Goal: Information Seeking & Learning: Find contact information

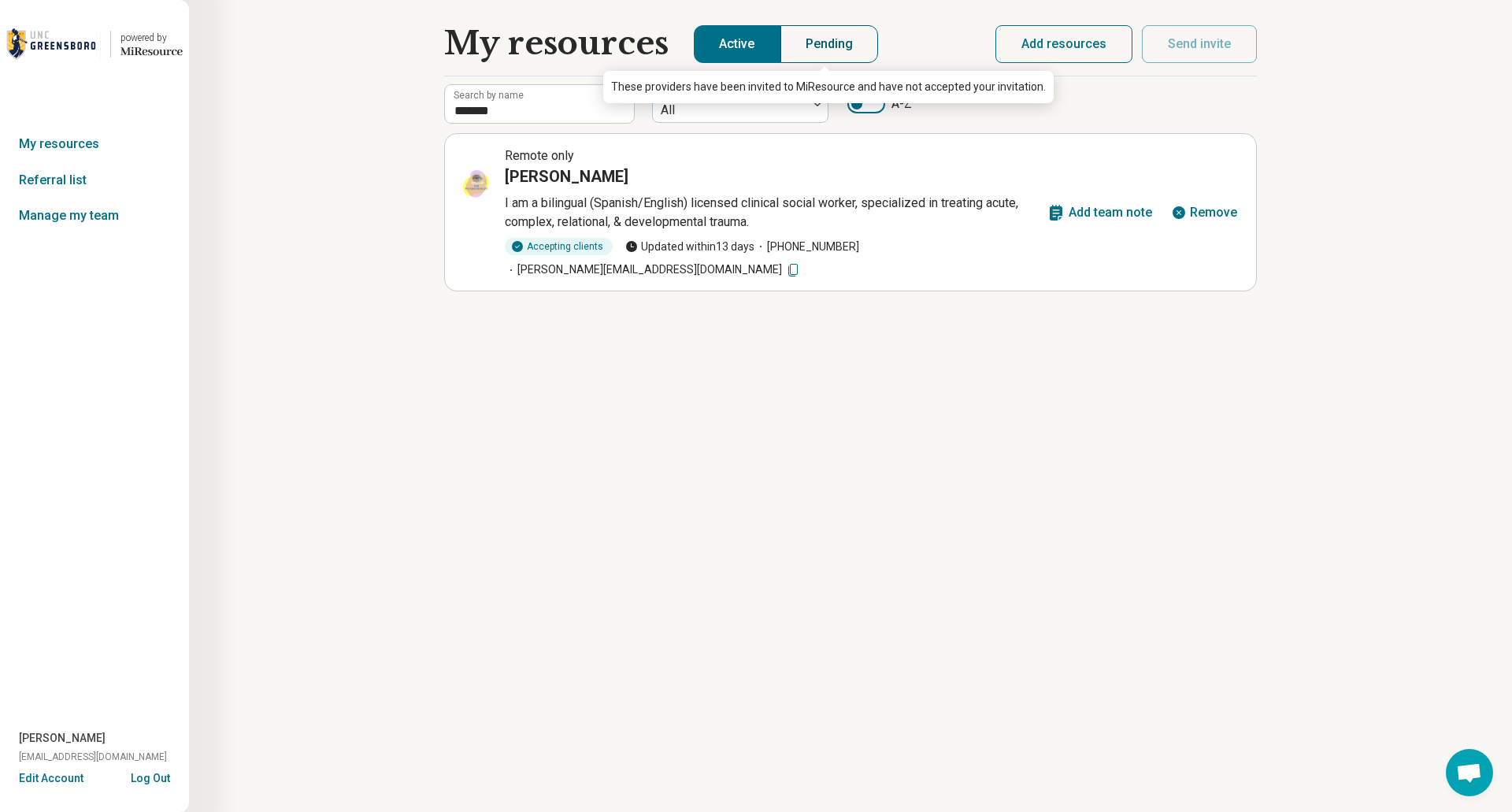
click at [839, 37] on button "Pending" at bounding box center [829, 44] width 98 height 37
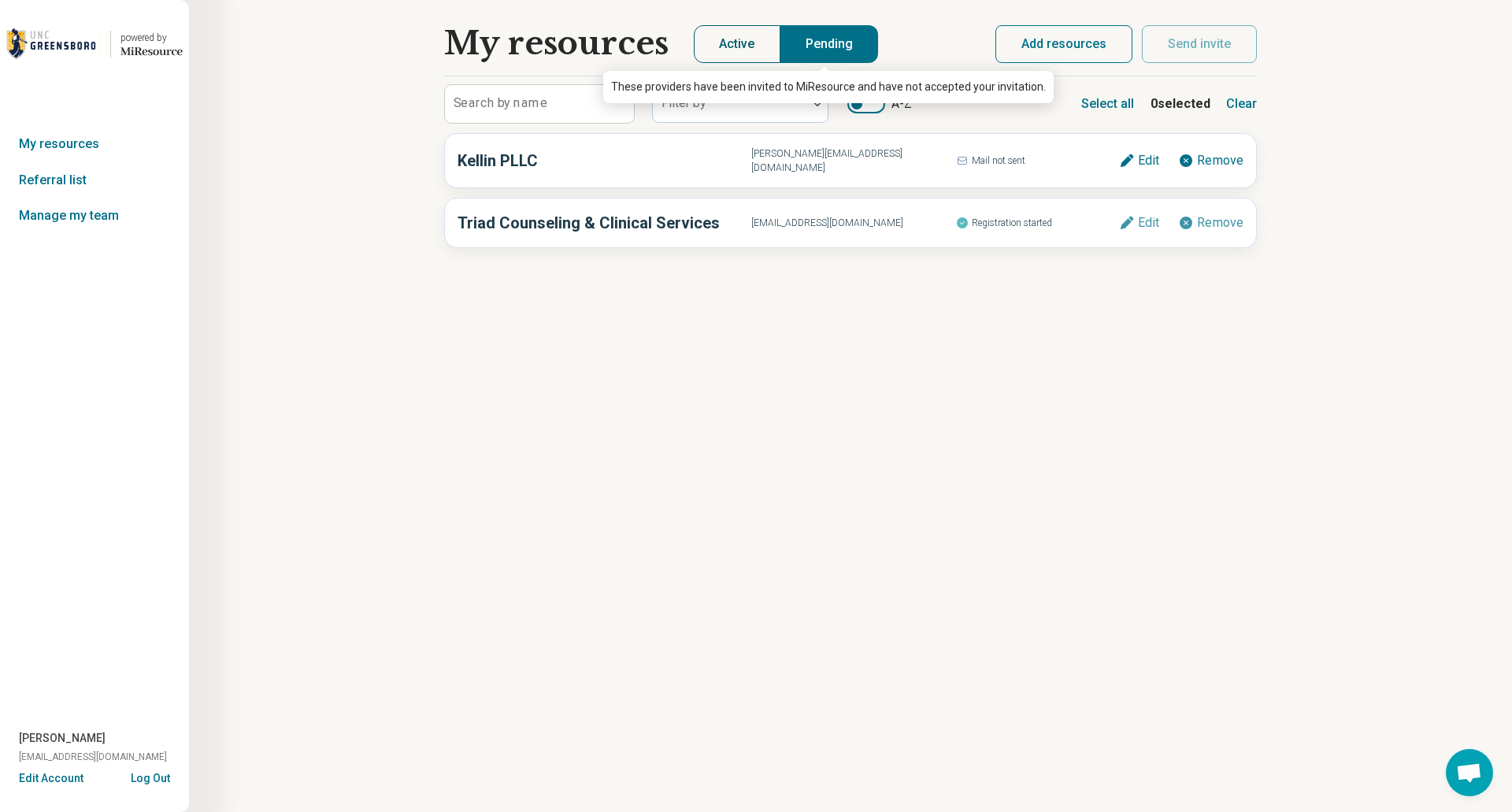
click at [742, 34] on button "Active" at bounding box center [736, 44] width 87 height 37
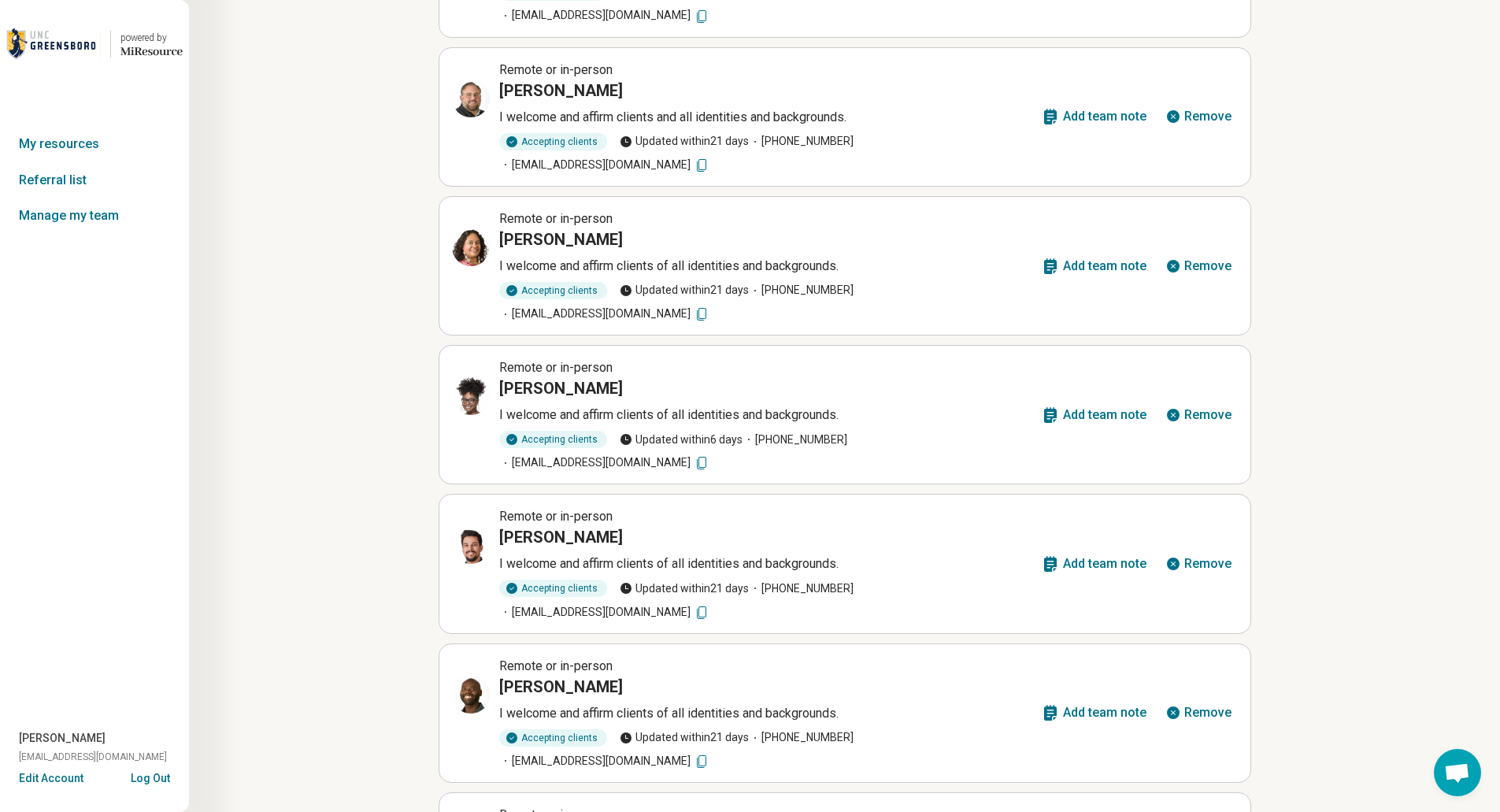
scroll to position [408, 0]
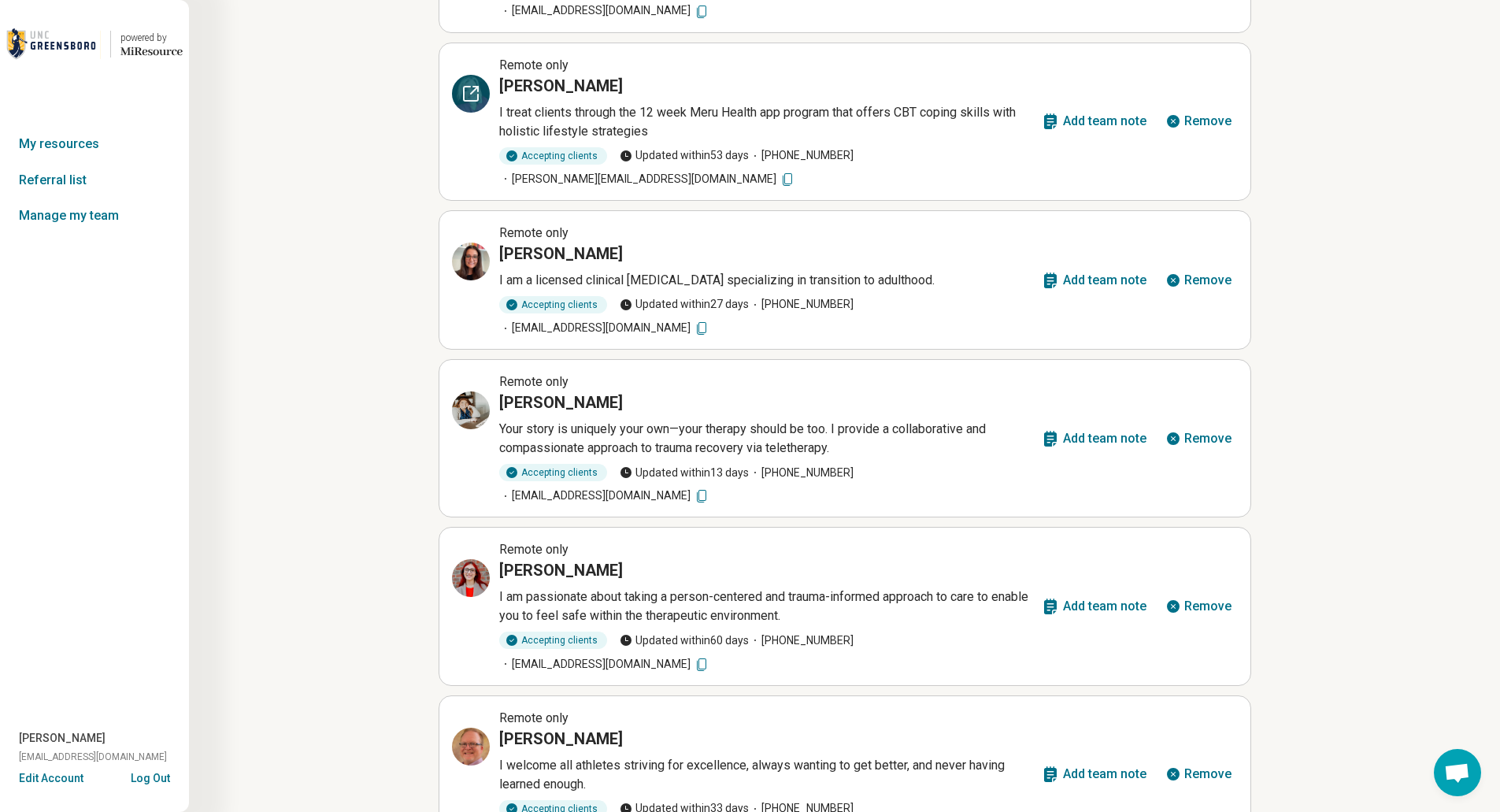
click at [485, 75] on div at bounding box center [470, 94] width 37 height 37
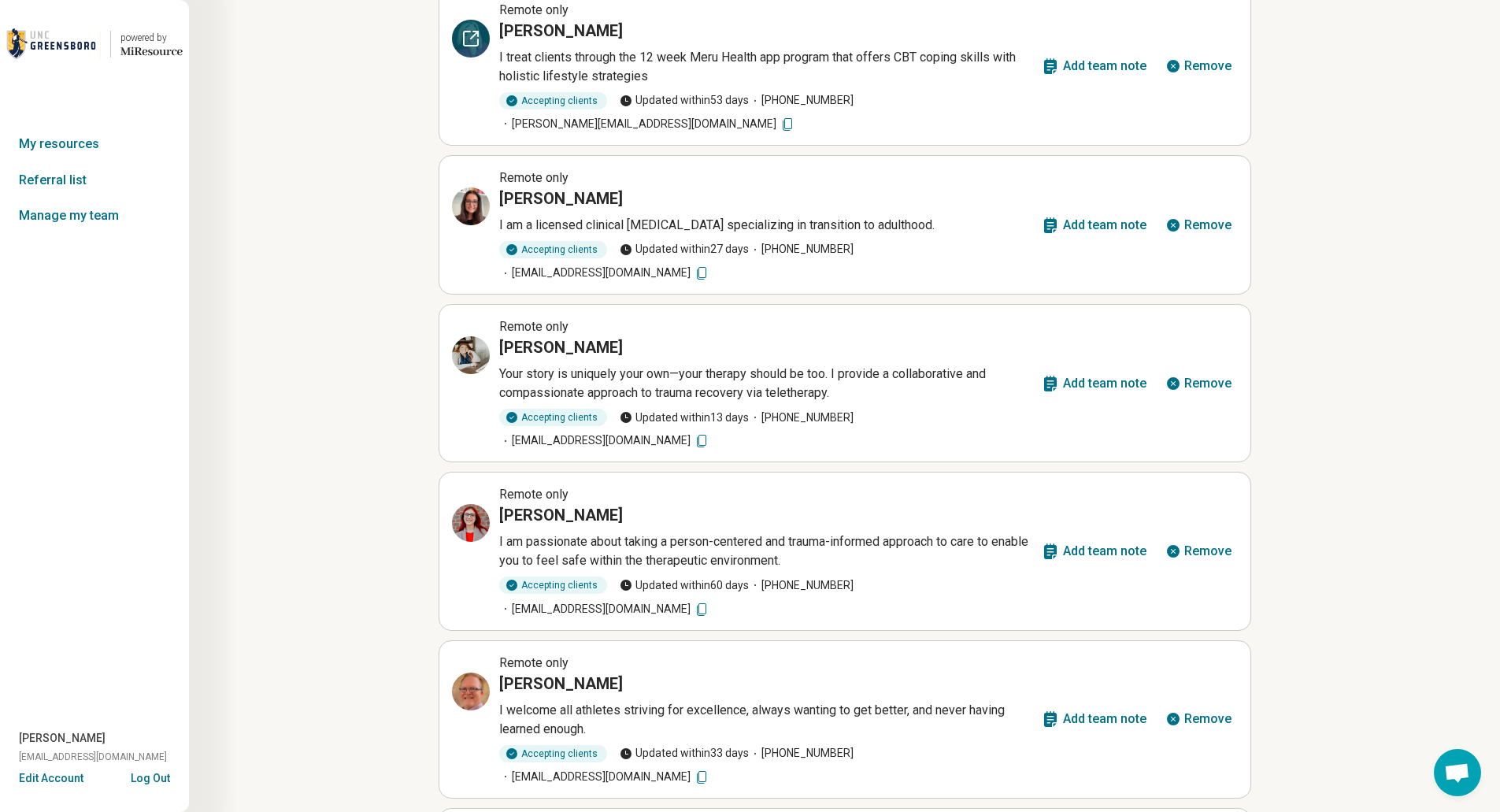
scroll to position [549, 0]
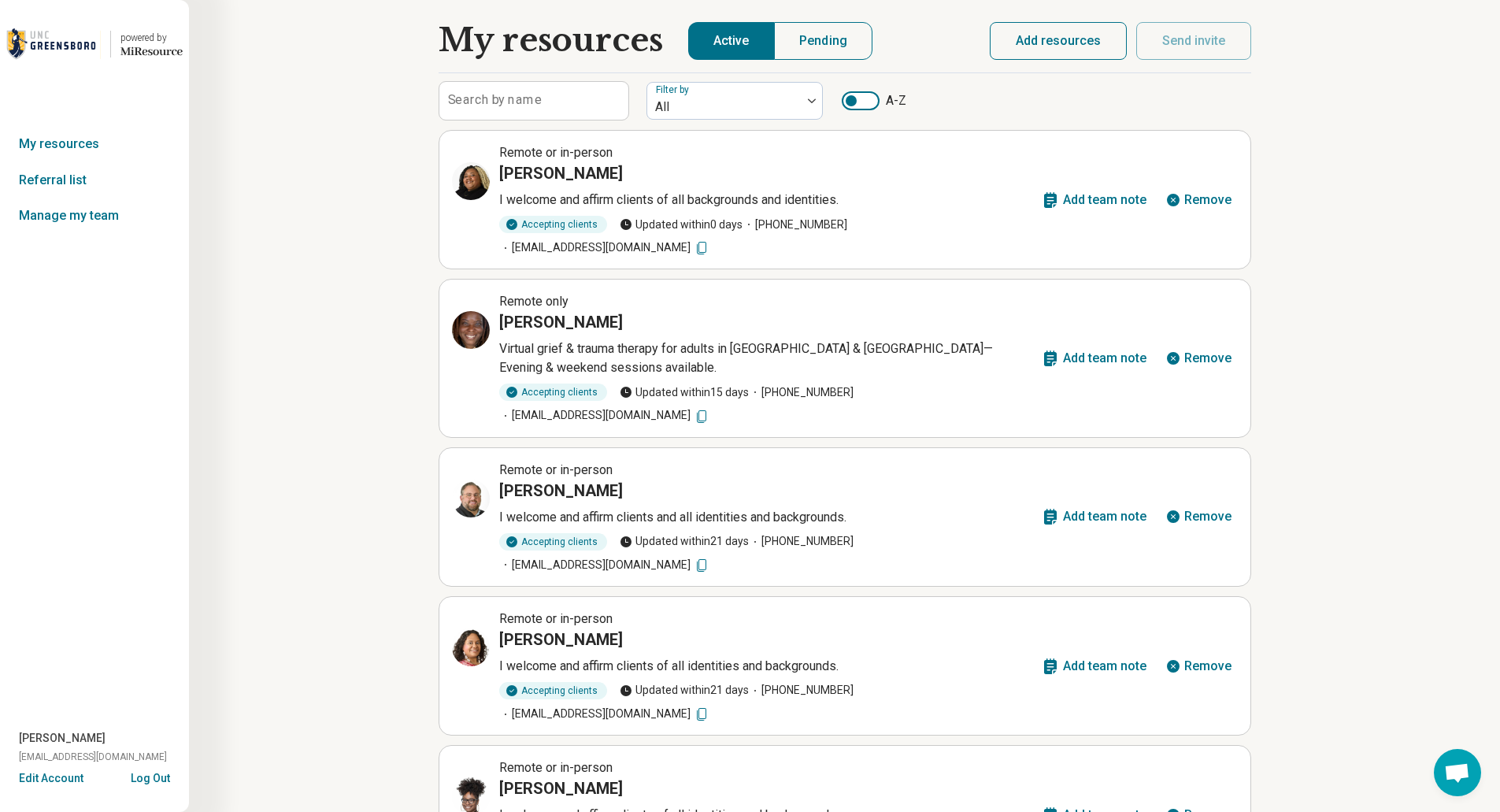
scroll to position [0, 0]
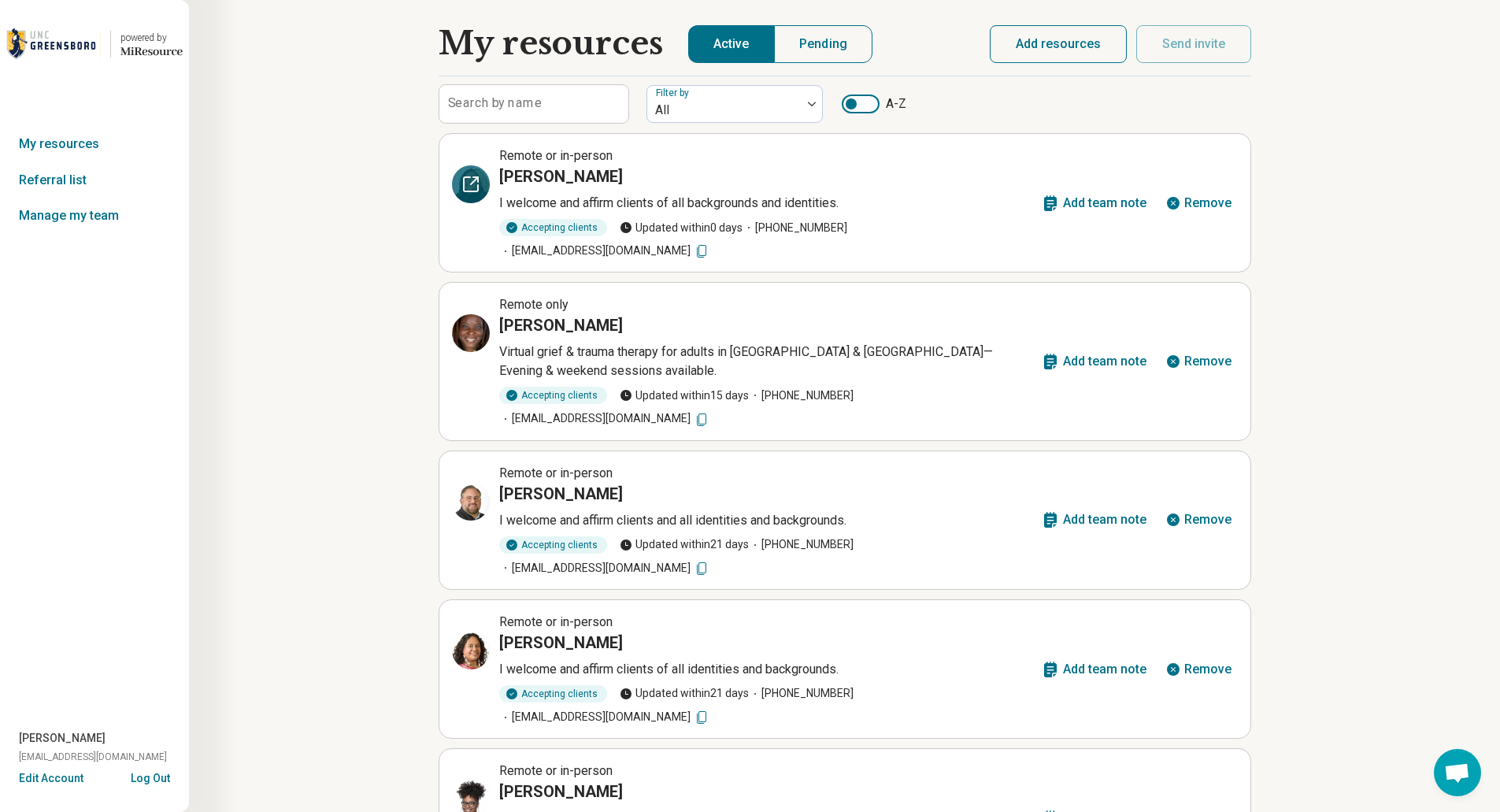
click at [474, 185] on icon at bounding box center [470, 184] width 19 height 19
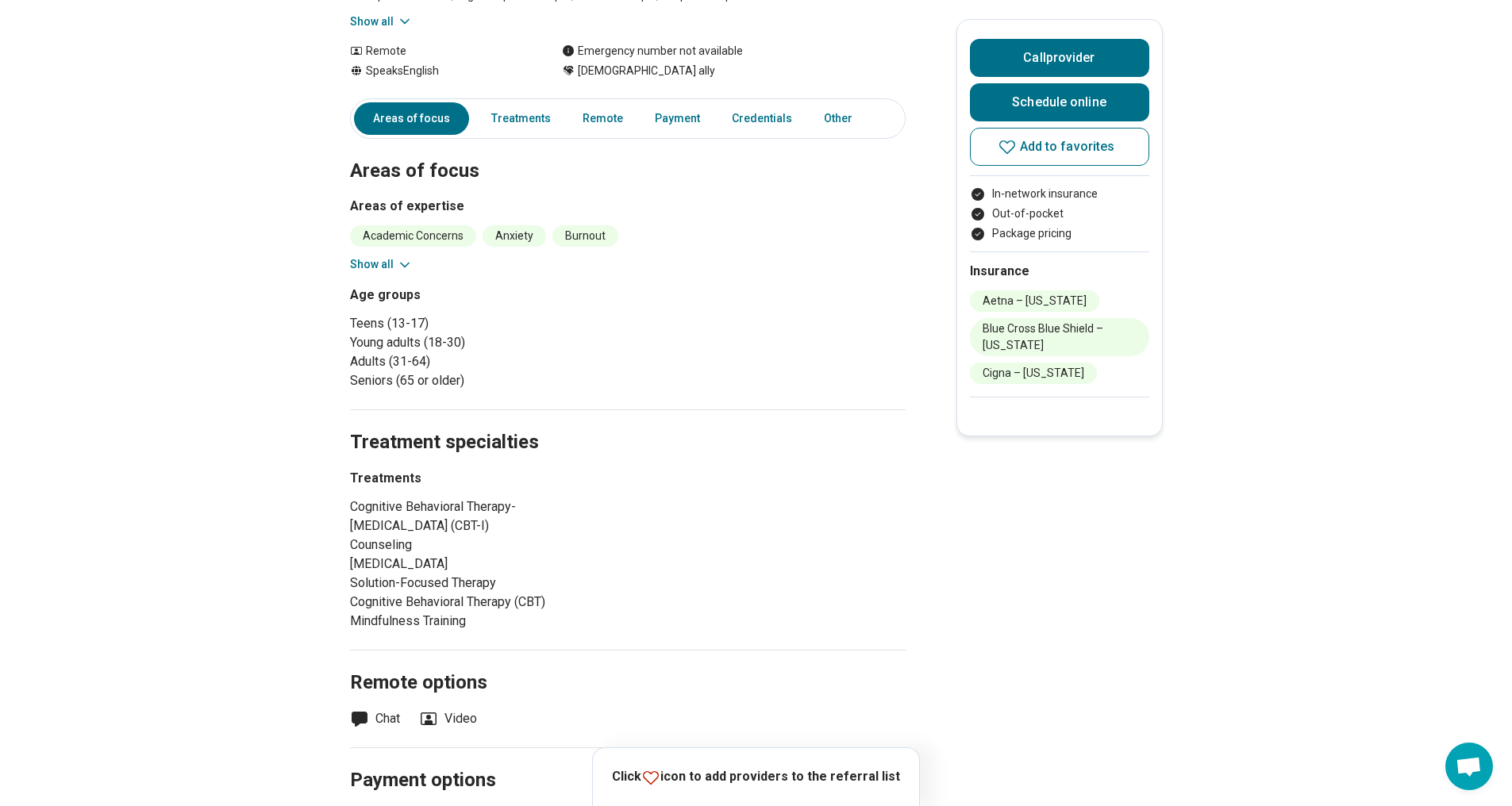
scroll to position [397, 0]
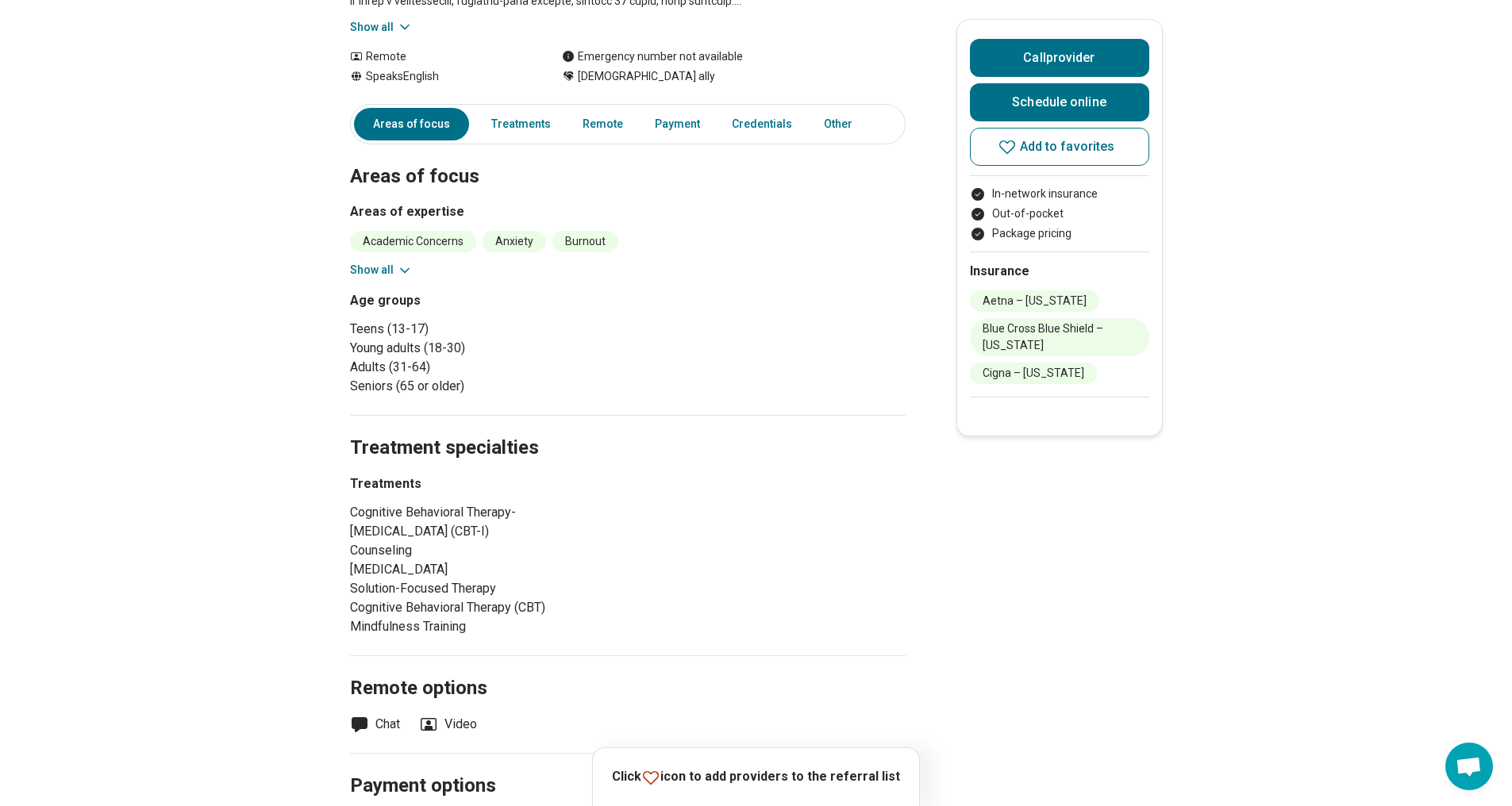
drag, startPoint x: 219, startPoint y: 416, endPoint x: 244, endPoint y: 352, distance: 68.7
click at [244, 352] on main "[PERSON_NAME] ([PERSON_NAME]) [PERSON_NAME] ( She/Her/Hers ) Licensed Clinical …" at bounding box center [756, 479] width 1512 height 1626
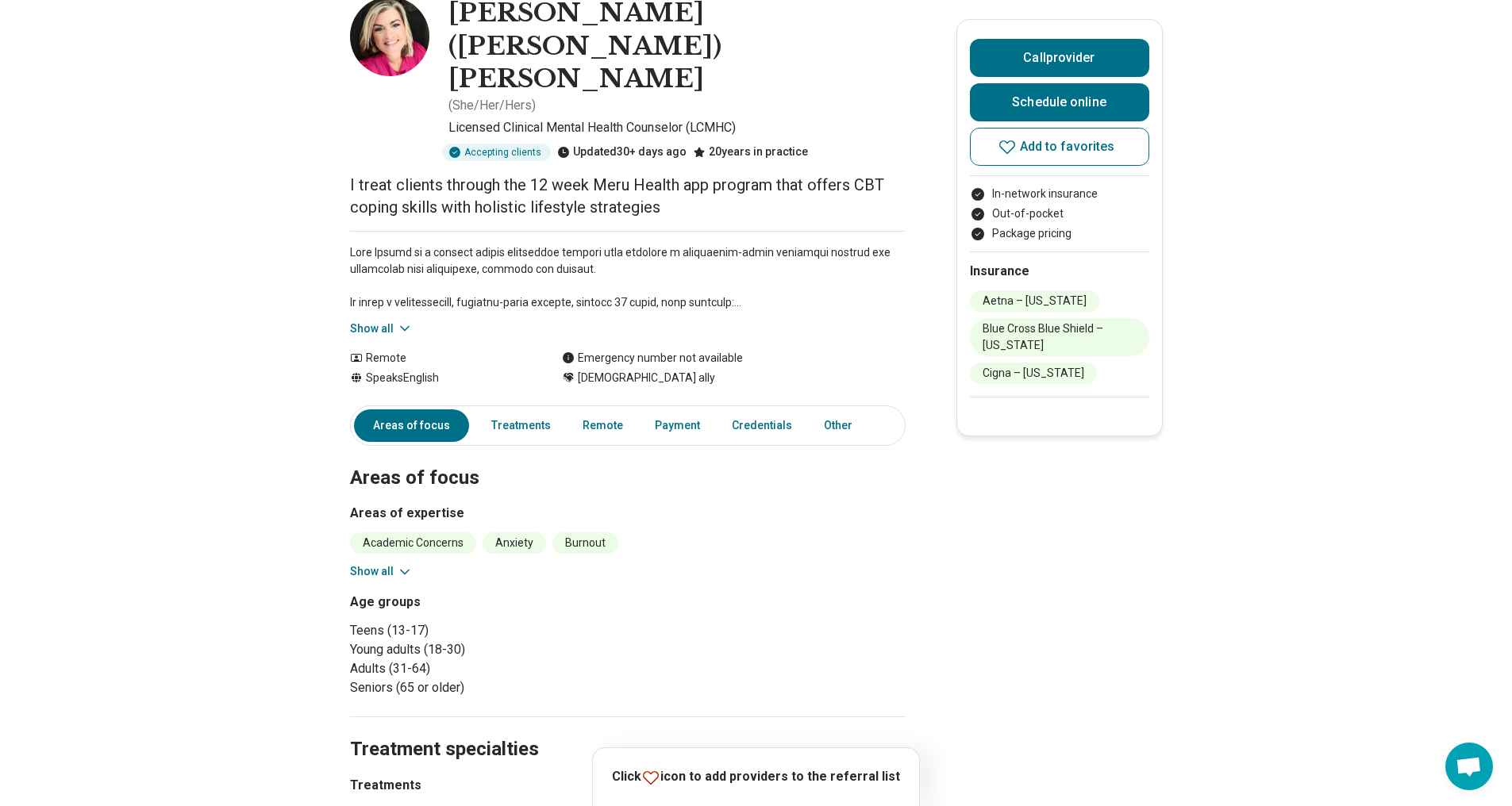
scroll to position [0, 0]
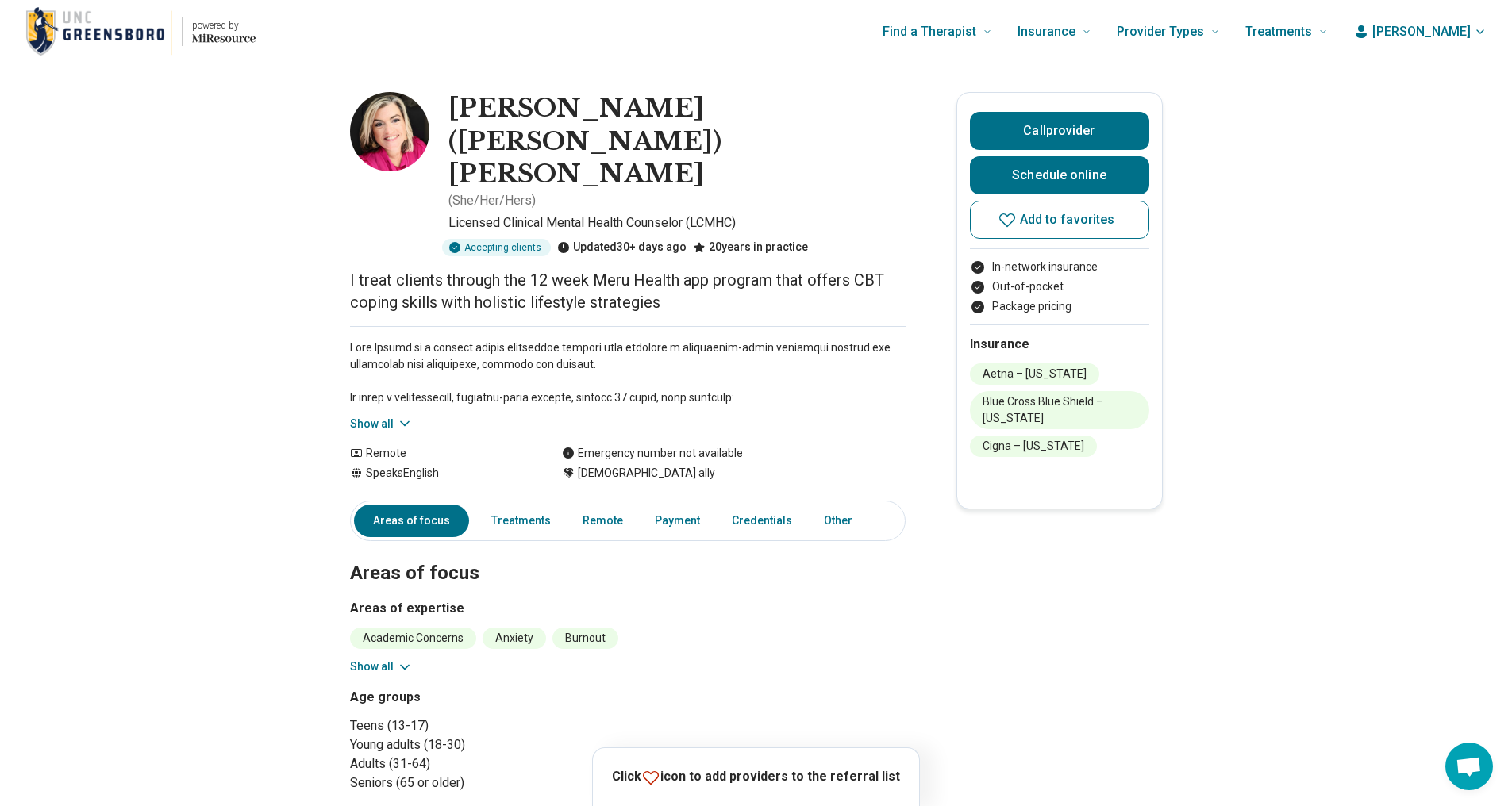
click at [374, 416] on button "Show all" at bounding box center [381, 424] width 63 height 17
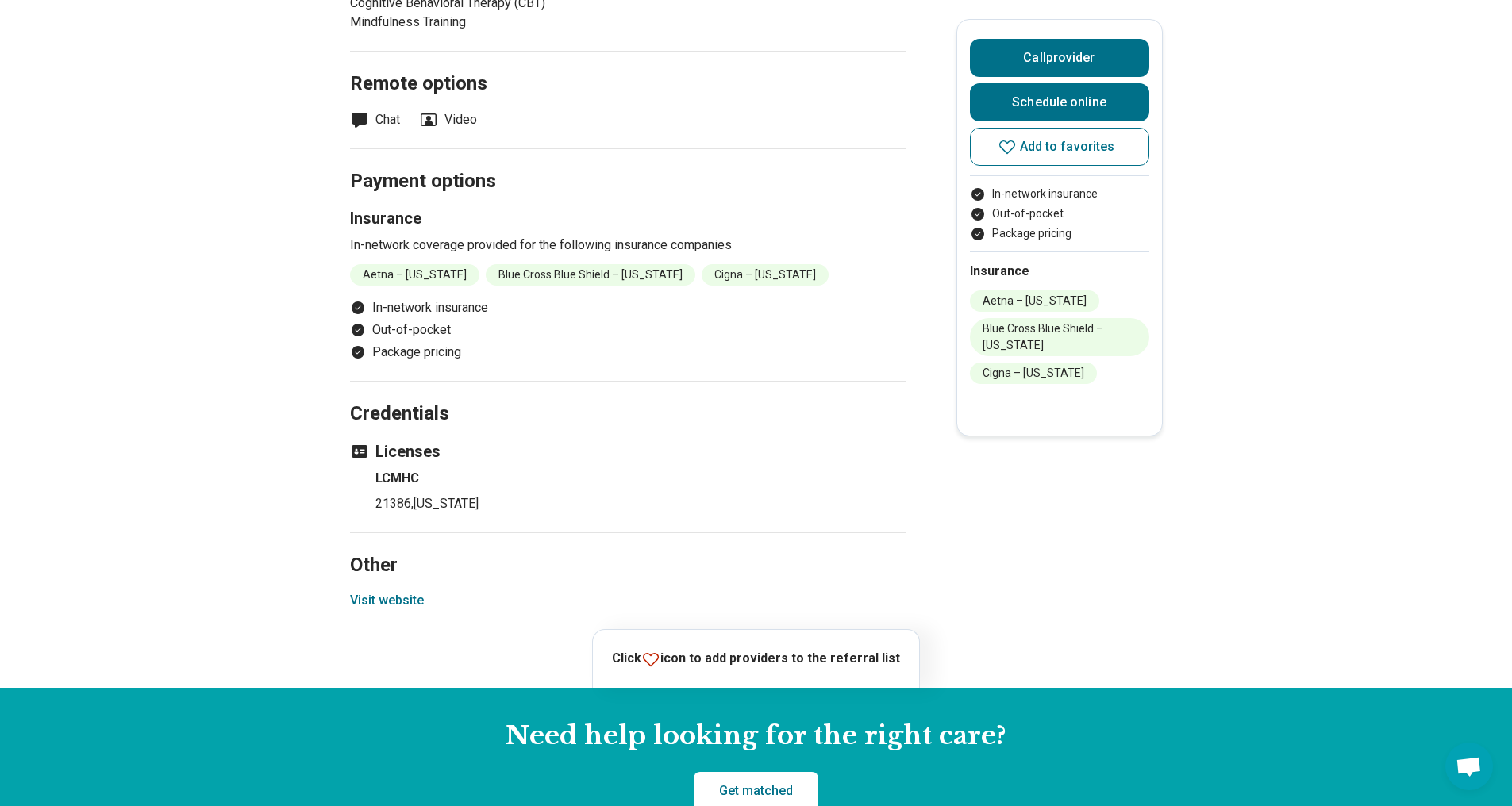
scroll to position [1270, 0]
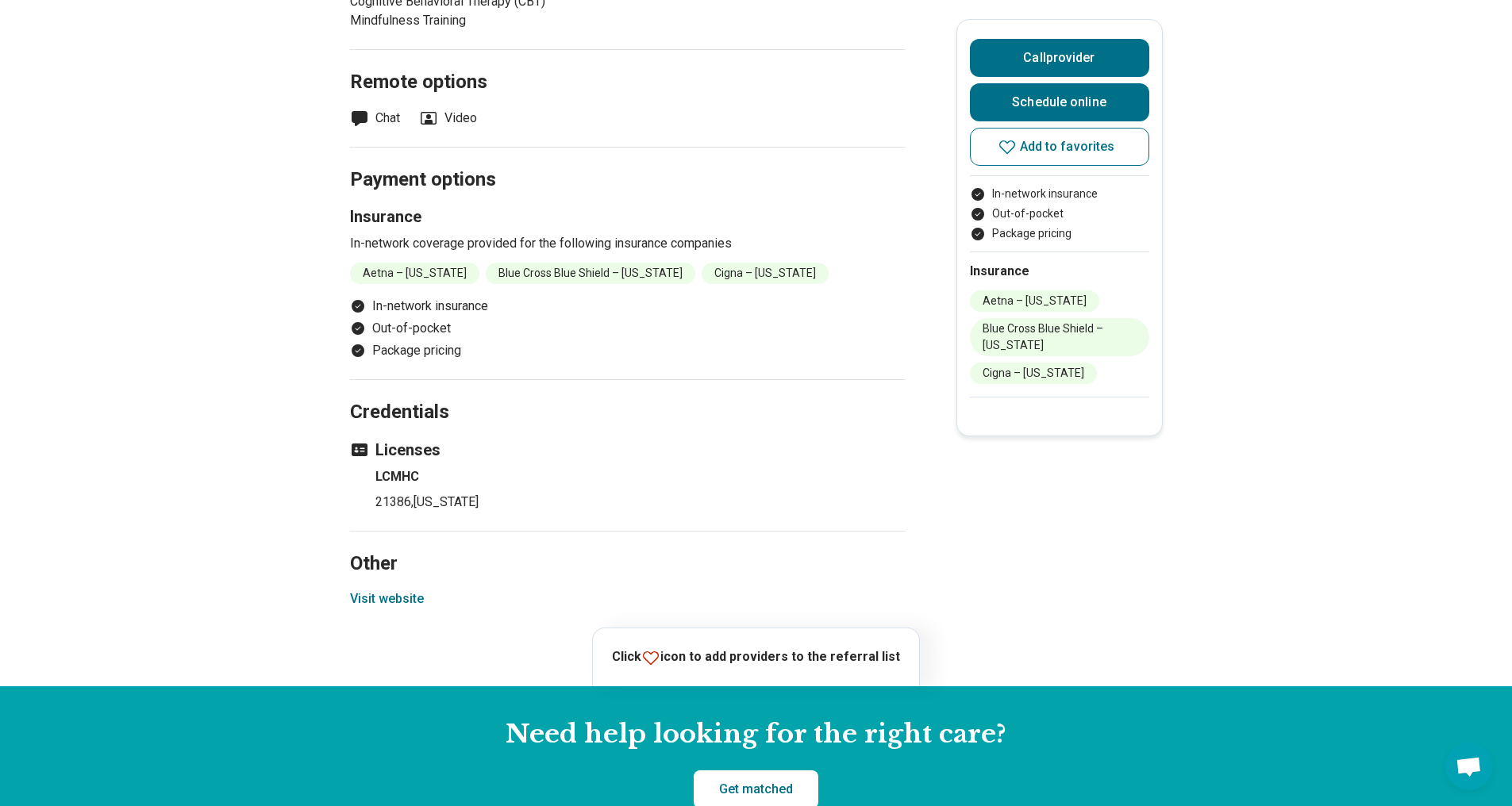
click at [369, 589] on button "Visit website" at bounding box center [387, 598] width 74 height 19
